Goal: Transaction & Acquisition: Download file/media

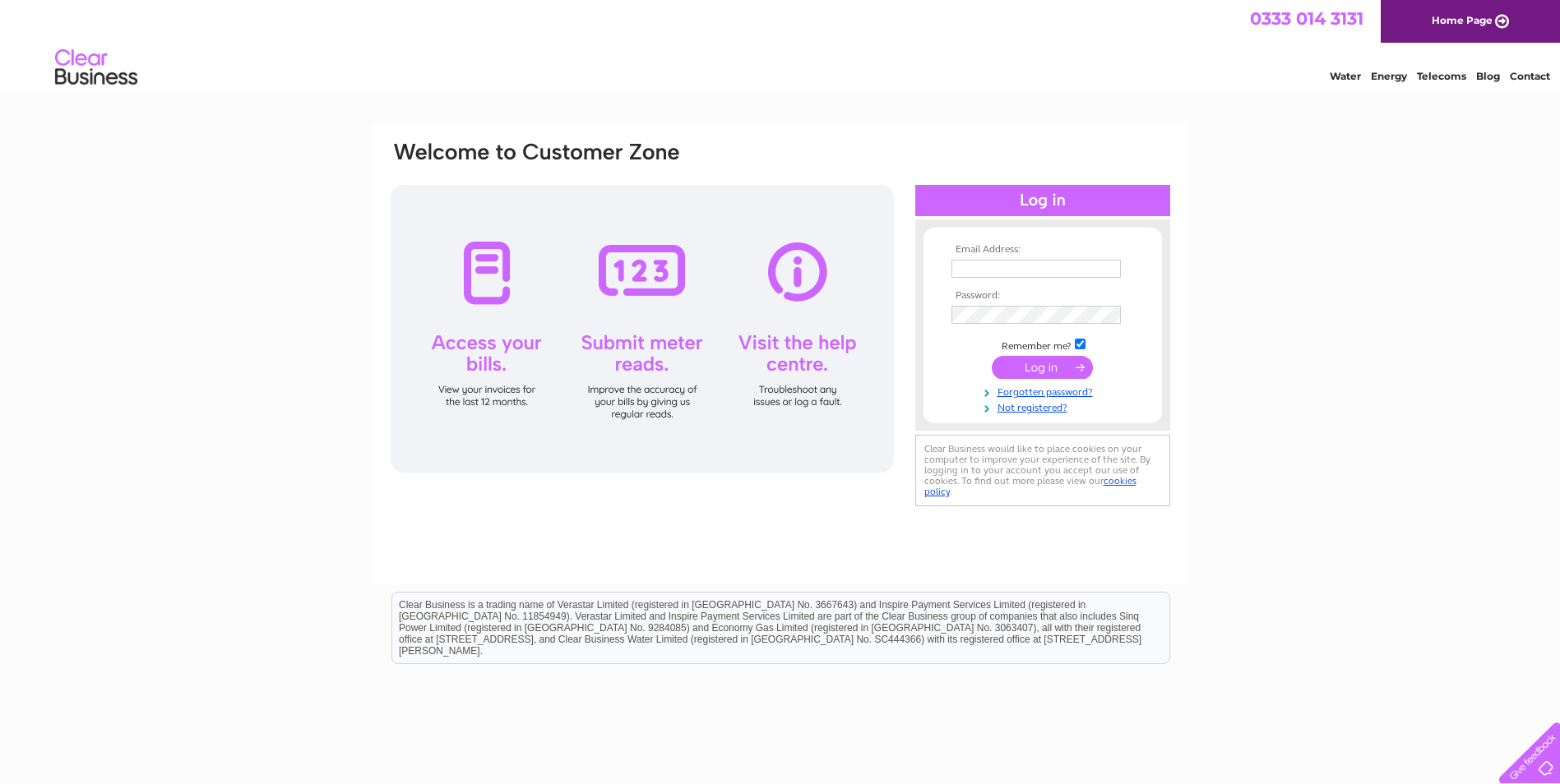
type input "[EMAIL_ADDRESS][DOMAIN_NAME]"
click at [1014, 369] on input "submit" at bounding box center [1042, 367] width 101 height 23
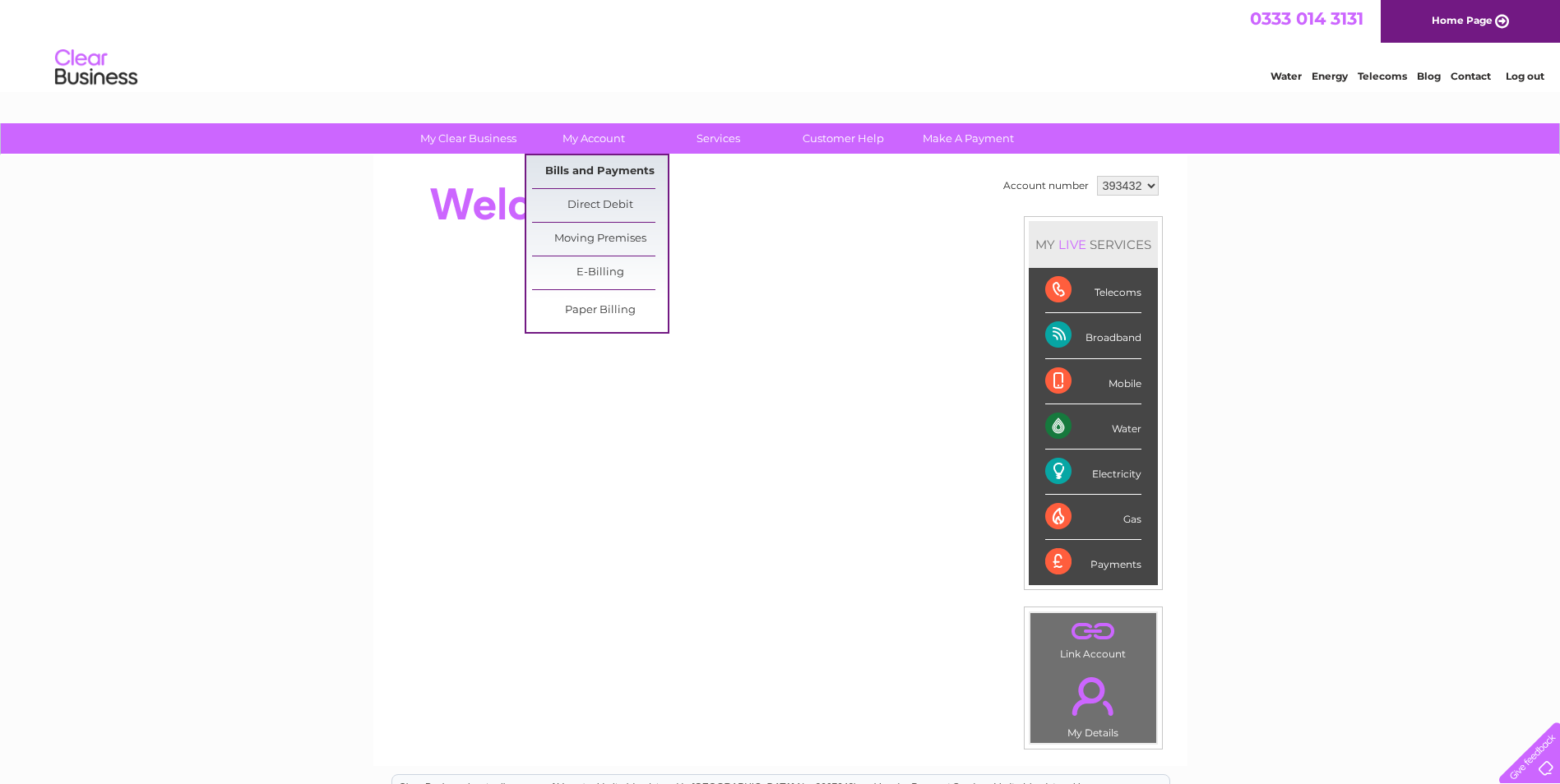
click at [603, 166] on link "Bills and Payments" at bounding box center [599, 171] width 135 height 33
click at [588, 173] on link "Bills and Payments" at bounding box center [599, 171] width 135 height 33
click at [590, 169] on link "Bills and Payments" at bounding box center [599, 171] width 135 height 33
click at [591, 171] on link "Bills and Payments" at bounding box center [599, 171] width 135 height 33
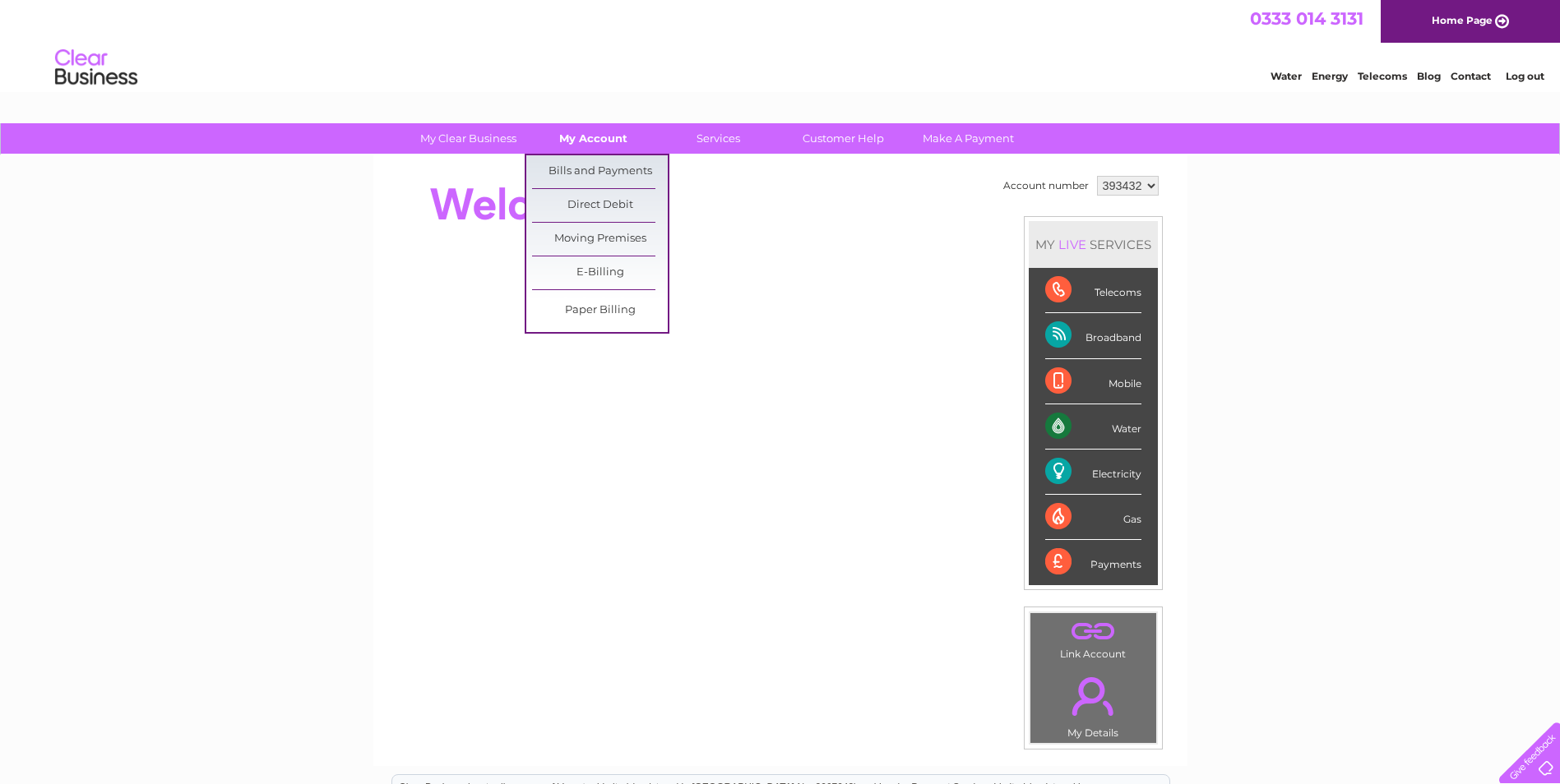
click at [596, 134] on link "My Account" at bounding box center [593, 138] width 135 height 30
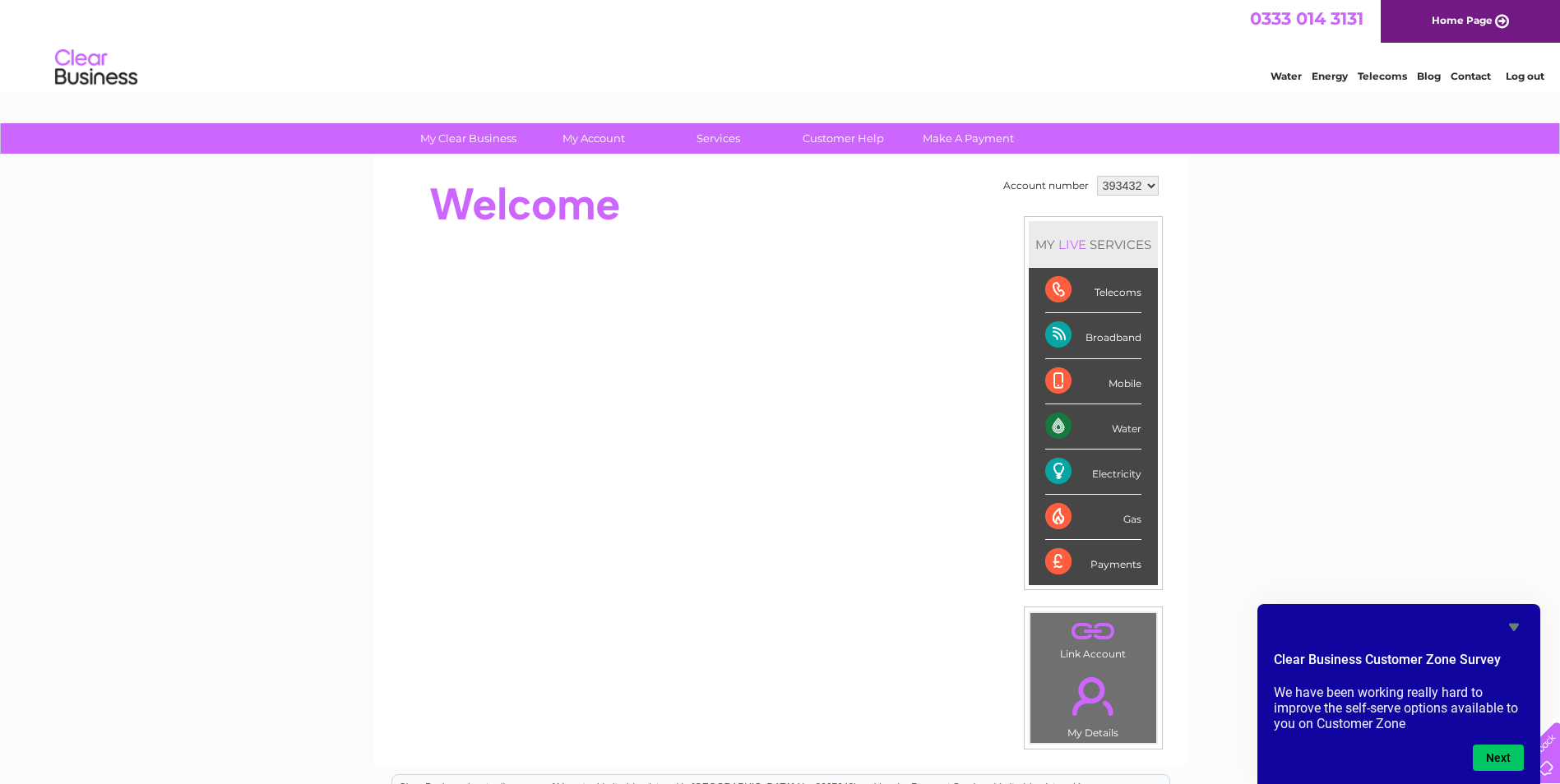
click at [1513, 623] on icon "Hide survey" at bounding box center [1513, 627] width 20 height 20
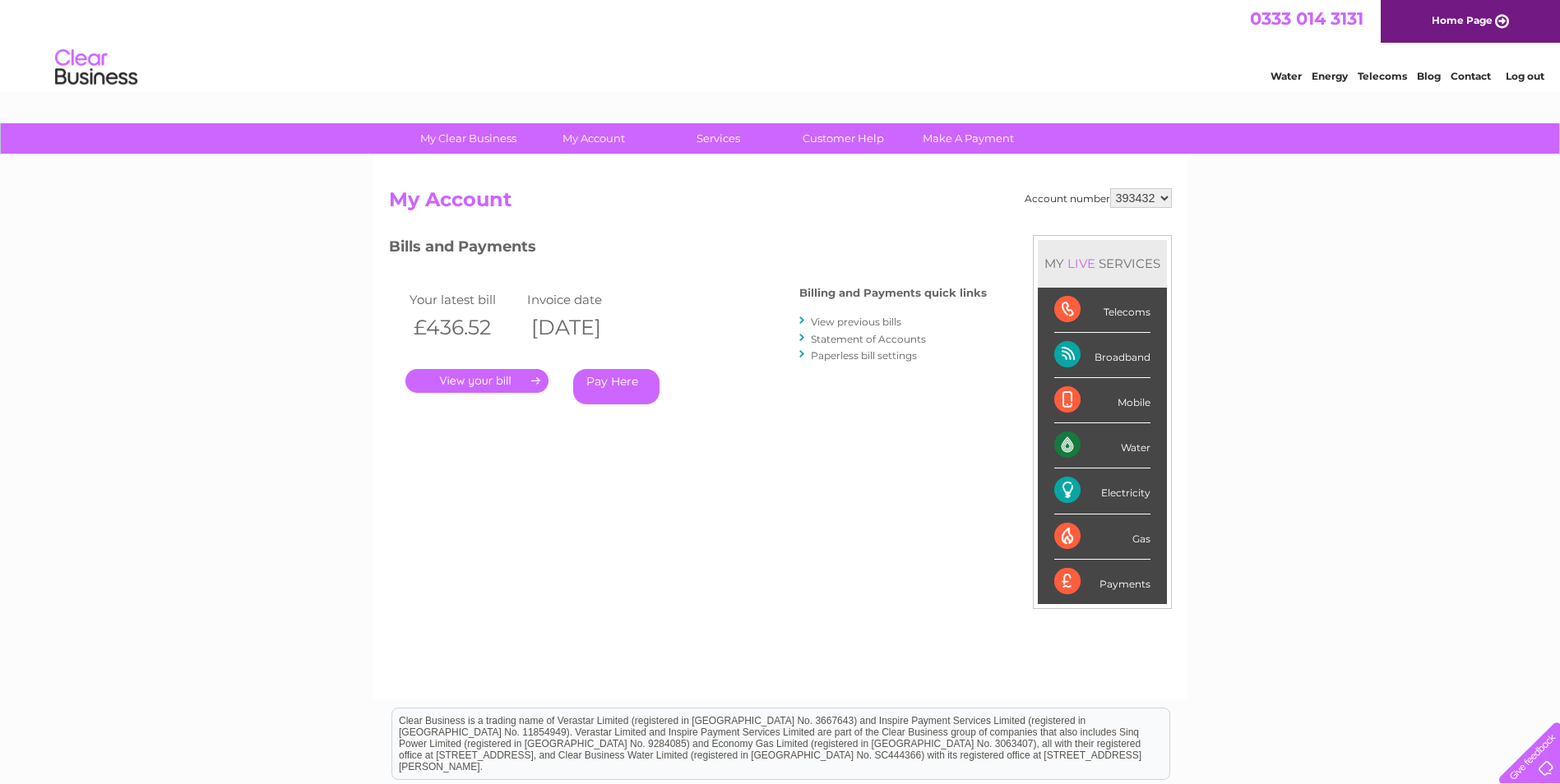
click at [861, 321] on link "View previous bills" at bounding box center [856, 321] width 90 height 12
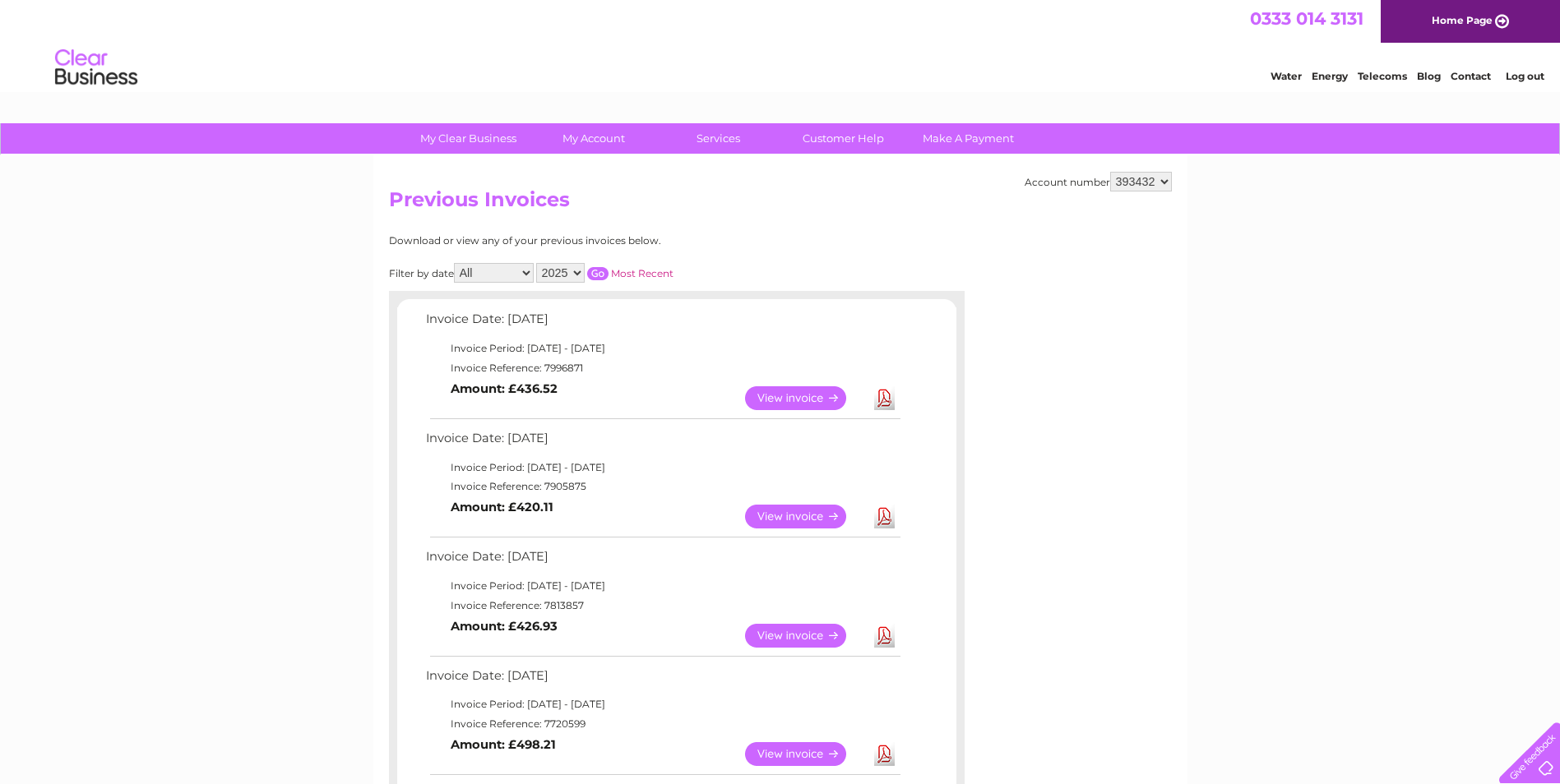
click at [883, 395] on link "Download" at bounding box center [884, 399] width 21 height 24
